Goal: Entertainment & Leisure: Consume media (video, audio)

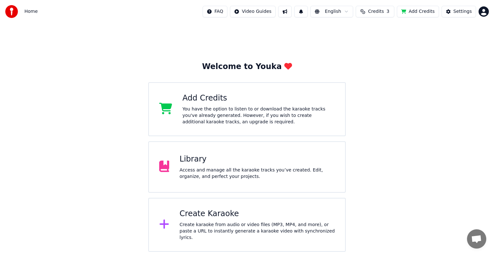
click at [233, 164] on div "Library Access and manage all the karaoke tracks you’ve created. Edit, organize…" at bounding box center [256, 167] width 155 height 26
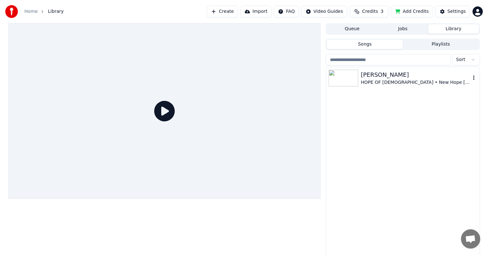
click at [422, 76] on div "[PERSON_NAME]" at bounding box center [416, 74] width 110 height 9
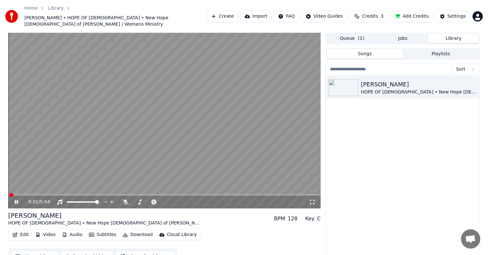
click at [50, 231] on button "Video" at bounding box center [45, 235] width 25 height 9
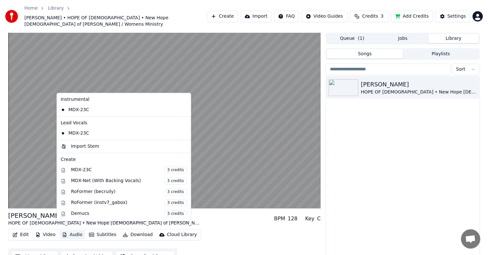
click at [70, 231] on button "Audio" at bounding box center [72, 235] width 26 height 9
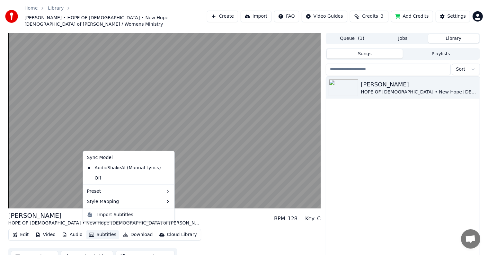
click at [101, 231] on button "Subtitles" at bounding box center [103, 235] width 32 height 9
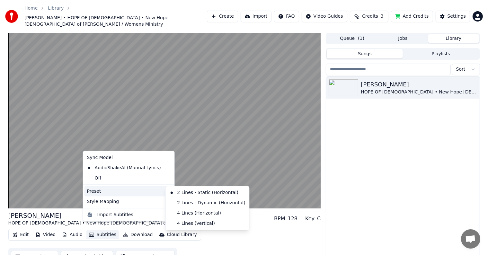
click at [101, 191] on div "Preset" at bounding box center [129, 192] width 89 height 10
click at [230, 237] on div "Edit Video Audio Subtitles Download Cloud Library Manual Sync Download Video Op…" at bounding box center [164, 247] width 313 height 36
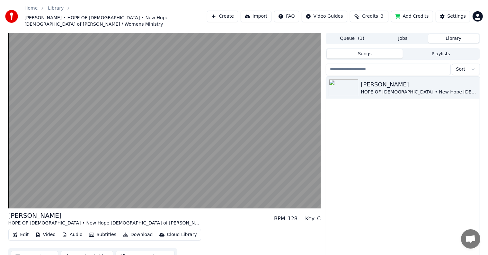
click at [24, 231] on button "Edit" at bounding box center [21, 235] width 22 height 9
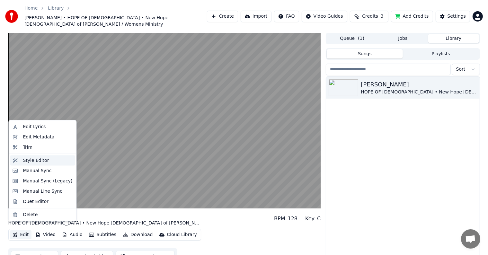
click at [34, 160] on div "Style Editor" at bounding box center [36, 161] width 26 height 6
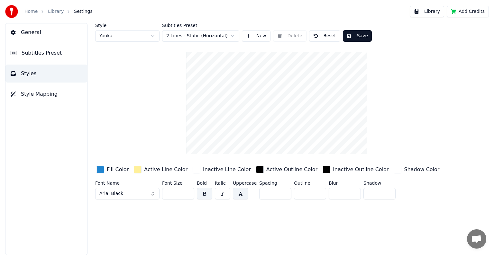
click at [30, 30] on span "General" at bounding box center [31, 33] width 20 height 8
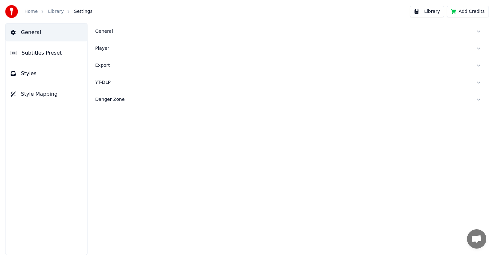
click at [40, 14] on icon "breadcrumb" at bounding box center [42, 11] width 5 height 5
click at [40, 13] on icon "breadcrumb" at bounding box center [42, 11] width 5 height 5
click at [53, 12] on link "Library" at bounding box center [56, 11] width 16 height 6
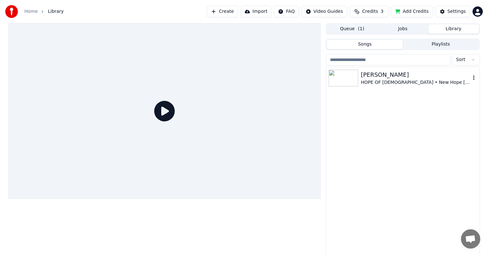
click at [363, 79] on div "[PERSON_NAME]" at bounding box center [416, 74] width 110 height 9
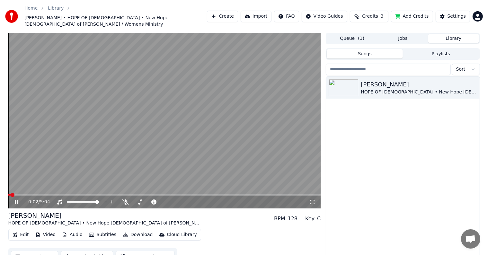
click at [19, 186] on video at bounding box center [164, 121] width 313 height 176
click at [19, 195] on span at bounding box center [164, 195] width 313 height 1
click at [23, 195] on span at bounding box center [164, 195] width 313 height 1
click at [38, 193] on span at bounding box center [40, 195] width 4 height 4
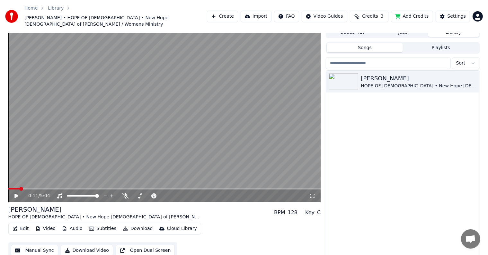
click at [143, 245] on button "Open Dual Screen" at bounding box center [145, 251] width 59 height 12
click at [41, 246] on button "Manual Sync" at bounding box center [34, 251] width 47 height 12
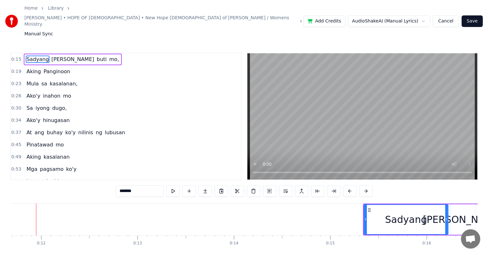
scroll to position [0, 1120]
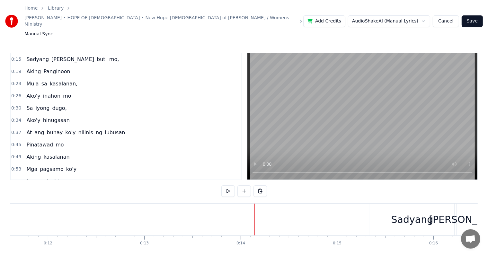
drag, startPoint x: 311, startPoint y: 202, endPoint x: 282, endPoint y: 203, distance: 29.0
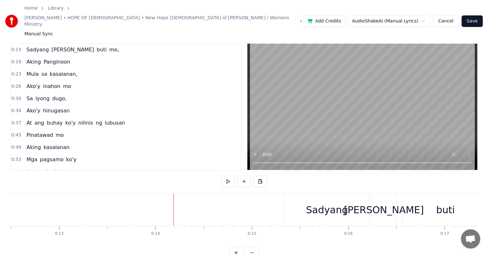
scroll to position [0, 0]
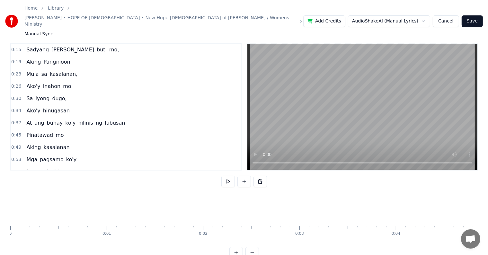
click at [52, 9] on link "Library" at bounding box center [56, 8] width 16 height 6
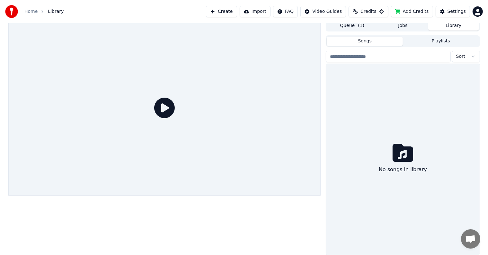
scroll to position [3, 0]
